Goal: Find specific fact: Find specific fact

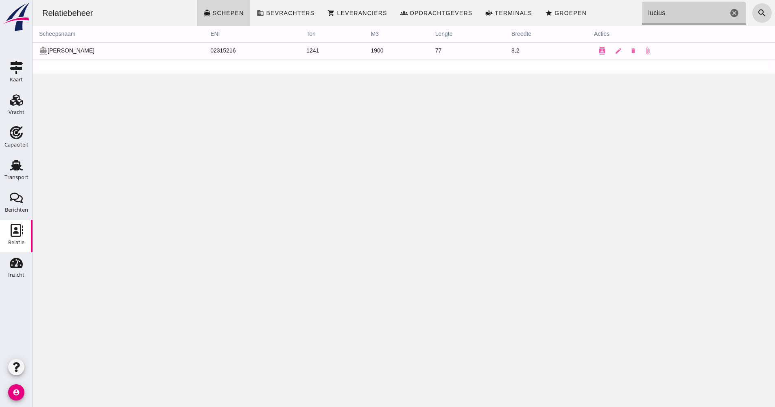
drag, startPoint x: 688, startPoint y: 7, endPoint x: 627, endPoint y: 11, distance: 61.2
click at [627, 11] on div "Relatiebeheer directions_boat Schepen business Bevrachters shopping_cart Levera…" at bounding box center [404, 13] width 736 height 26
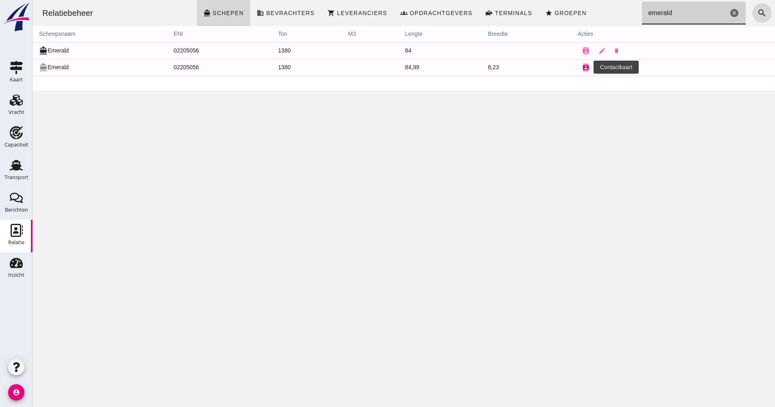
type input "emerald"
click at [582, 68] on icon "contacts" at bounding box center [585, 67] width 7 height 7
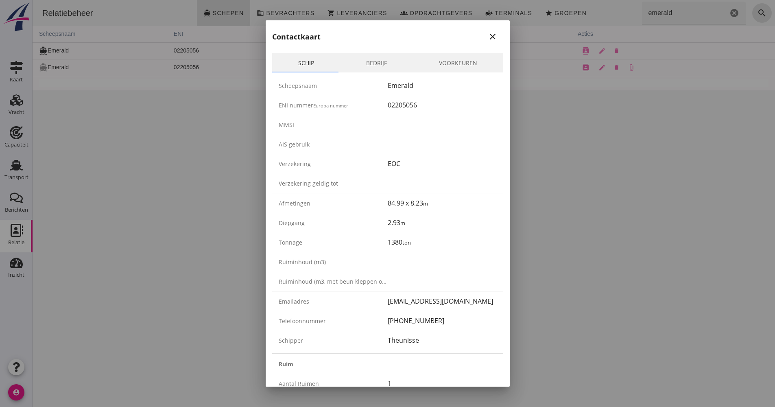
drag, startPoint x: 383, startPoint y: 226, endPoint x: 413, endPoint y: 222, distance: 30.8
click at [413, 222] on div "Diepgang 2.93 m" at bounding box center [387, 223] width 231 height 20
click at [413, 222] on div "2.93 m" at bounding box center [442, 223] width 109 height 10
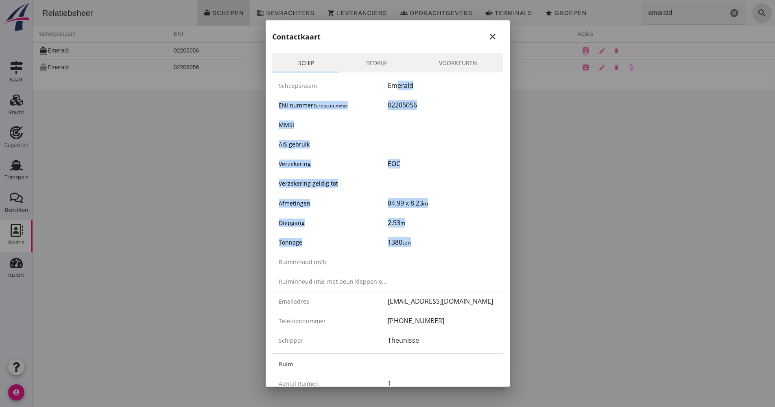
drag, startPoint x: 390, startPoint y: 89, endPoint x: 412, endPoint y: 239, distance: 152.2
click at [412, 239] on div "Scheepsnaam Emerald ENI nummer Europa nummer 02205056 MMSI AIS gebruik Verzeker…" at bounding box center [387, 212] width 231 height 281
click at [412, 239] on div "1380 ton" at bounding box center [442, 242] width 109 height 10
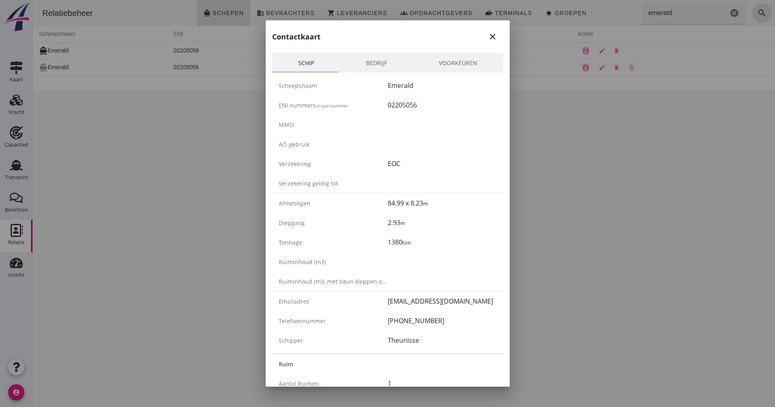
click at [488, 37] on icon "close" at bounding box center [493, 37] width 10 height 10
